Goal: Use online tool/utility: Utilize a website feature to perform a specific function

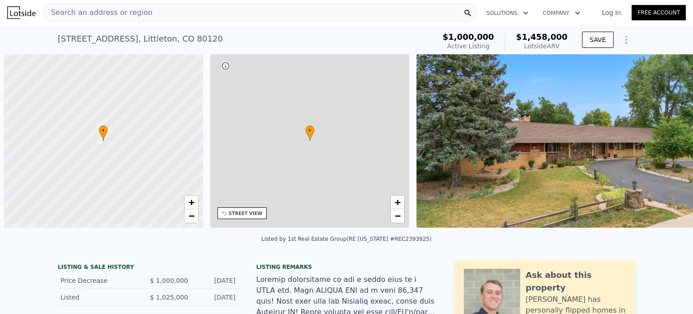
scroll to position [0, 4]
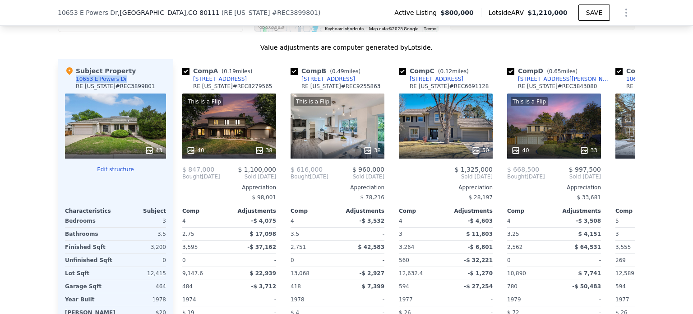
scroll to position [890, 0]
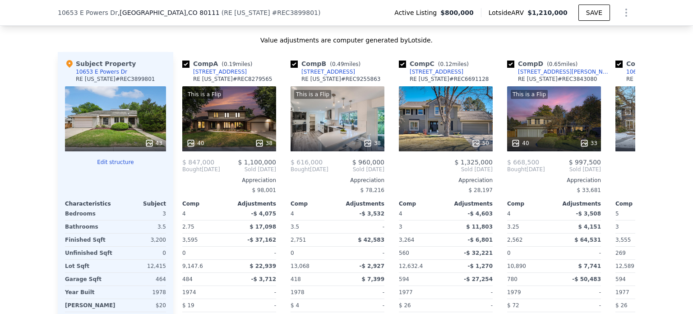
click at [329, 122] on div "This is a Flip 38" at bounding box center [338, 118] width 94 height 65
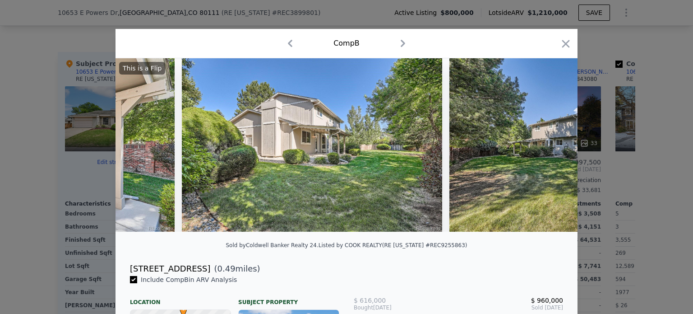
scroll to position [0, 9657]
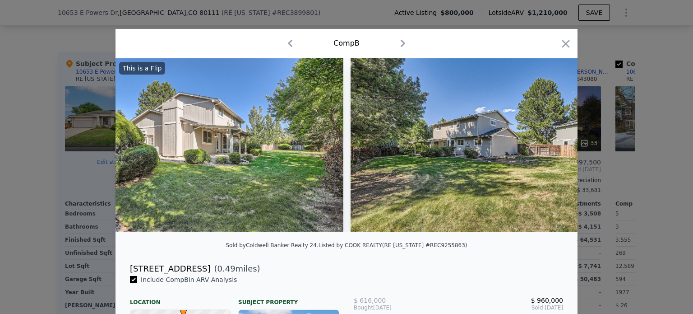
click at [563, 37] on icon "button" at bounding box center [566, 43] width 13 height 13
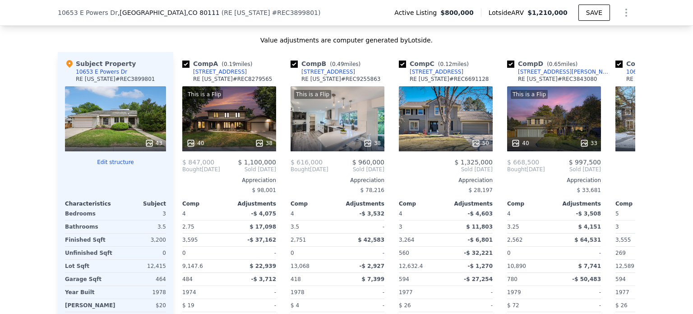
click at [621, 17] on icon "Show Options" at bounding box center [626, 12] width 11 height 11
click at [593, 34] on div "Edit Structure" at bounding box center [584, 36] width 101 height 18
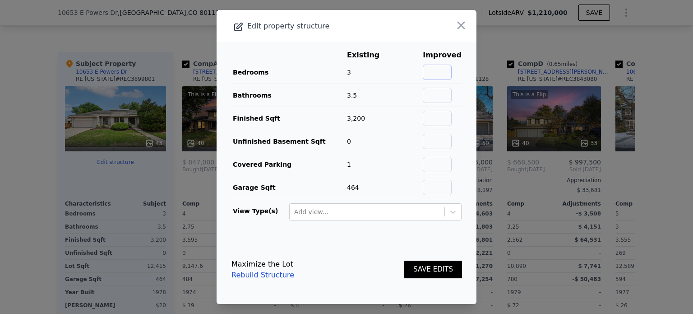
click at [429, 74] on input "text" at bounding box center [437, 72] width 29 height 15
type input "4"
click at [439, 95] on input "text" at bounding box center [437, 95] width 29 height 15
type input "4"
click at [436, 115] on input "text" at bounding box center [437, 118] width 29 height 15
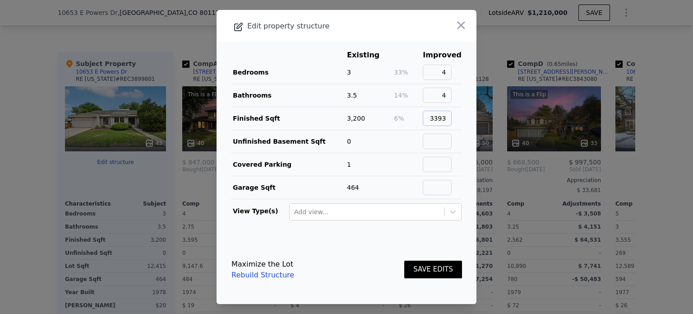
type input "3393"
click at [444, 266] on button "SAVE EDITS" at bounding box center [433, 269] width 58 height 18
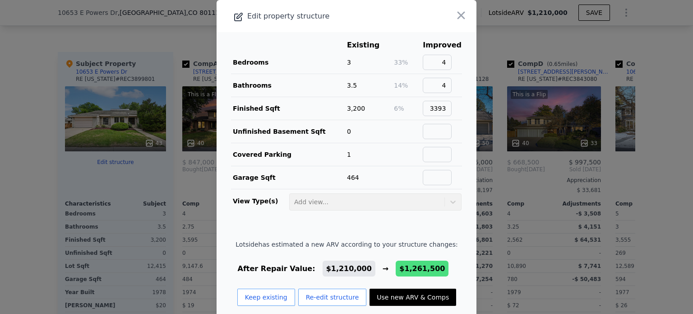
click at [415, 293] on button "Use new ARV & Comps" at bounding box center [413, 296] width 87 height 17
type input "3.5"
checkbox input "false"
checkbox input "true"
type input "$ 1,261,500"
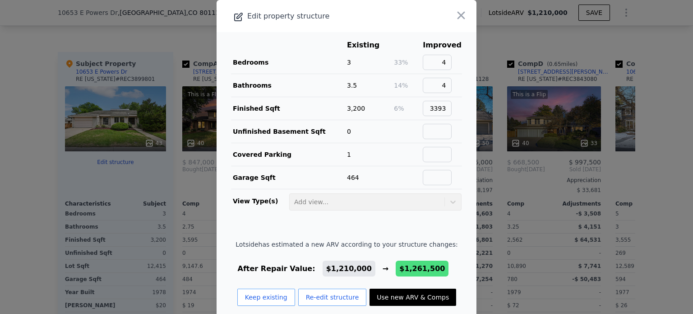
type input "$ 313,107"
